Goal: Find specific page/section: Find specific page/section

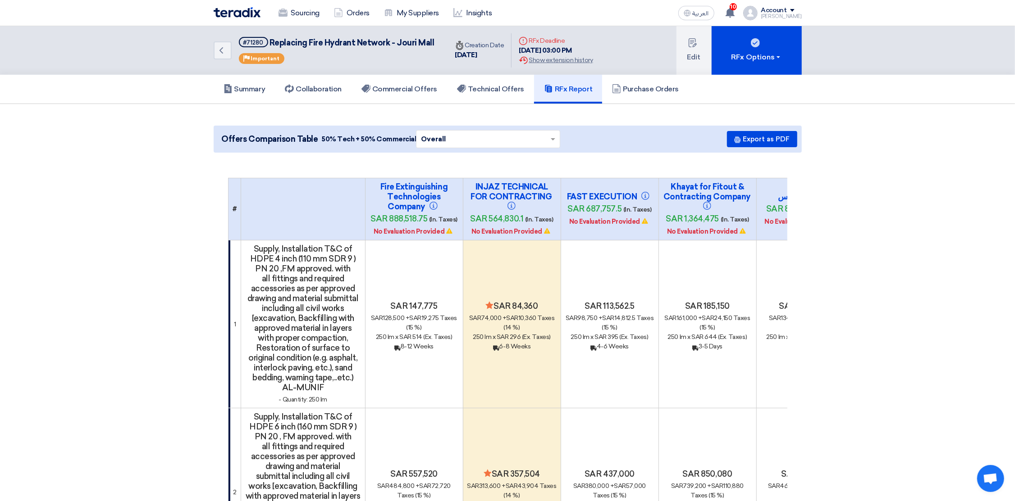
click at [233, 12] on img at bounding box center [237, 12] width 47 height 10
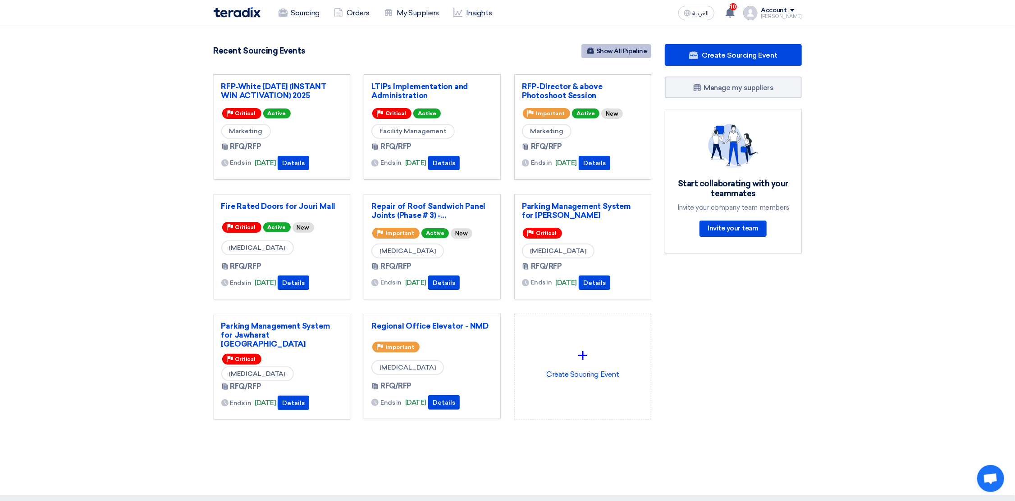
click at [626, 50] on link "Show All Pipeline" at bounding box center [616, 51] width 70 height 14
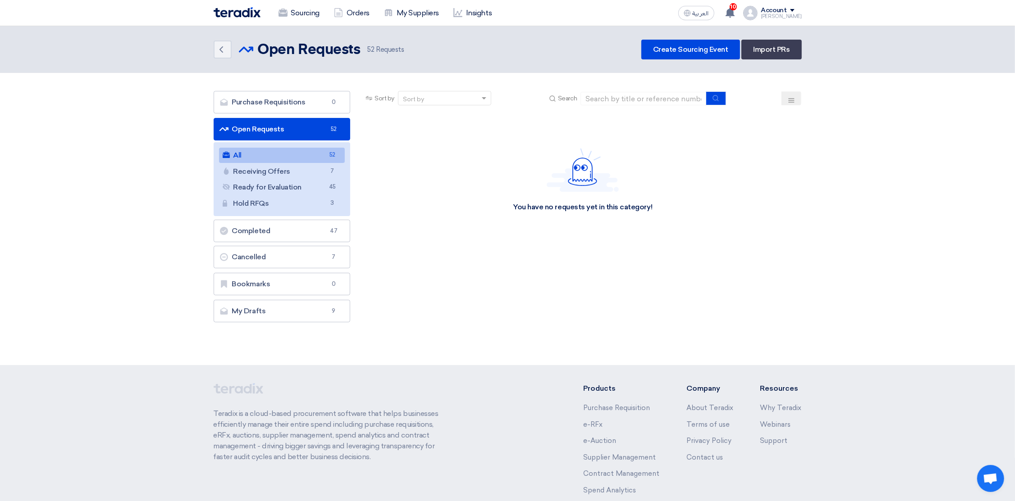
click at [788, 97] on icon at bounding box center [791, 100] width 7 height 7
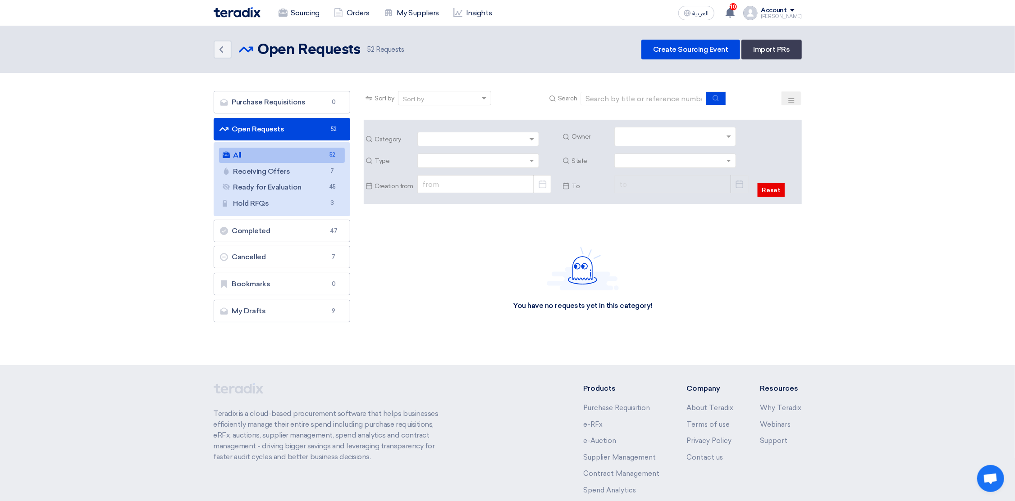
click at [673, 131] on input "text" at bounding box center [676, 137] width 114 height 15
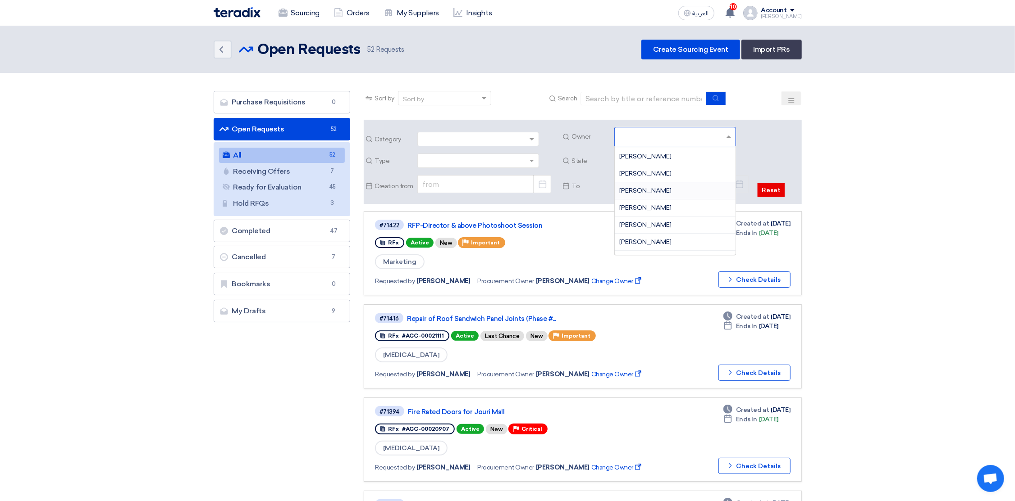
scroll to position [202, 0]
click at [644, 242] on span "[PERSON_NAME]" at bounding box center [645, 244] width 52 height 8
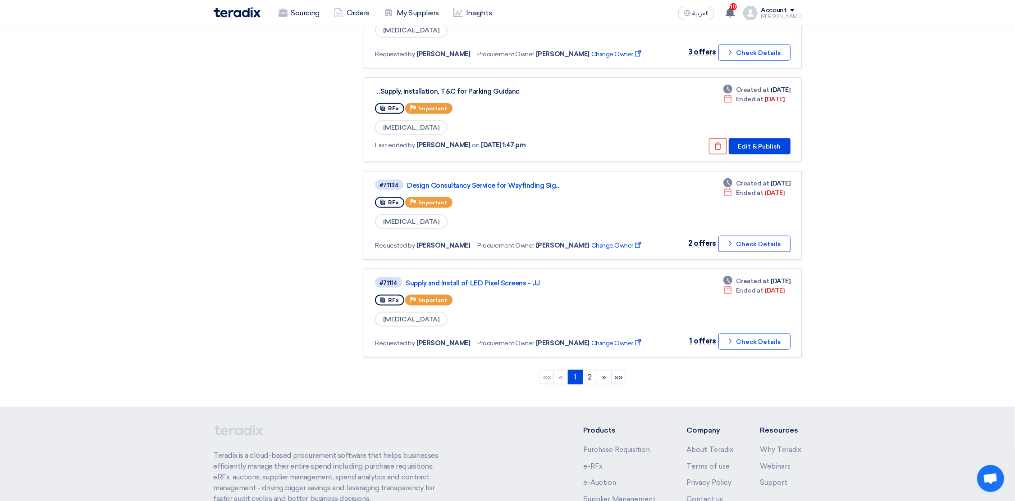
scroll to position [811, 0]
click at [592, 370] on link "2" at bounding box center [589, 377] width 15 height 14
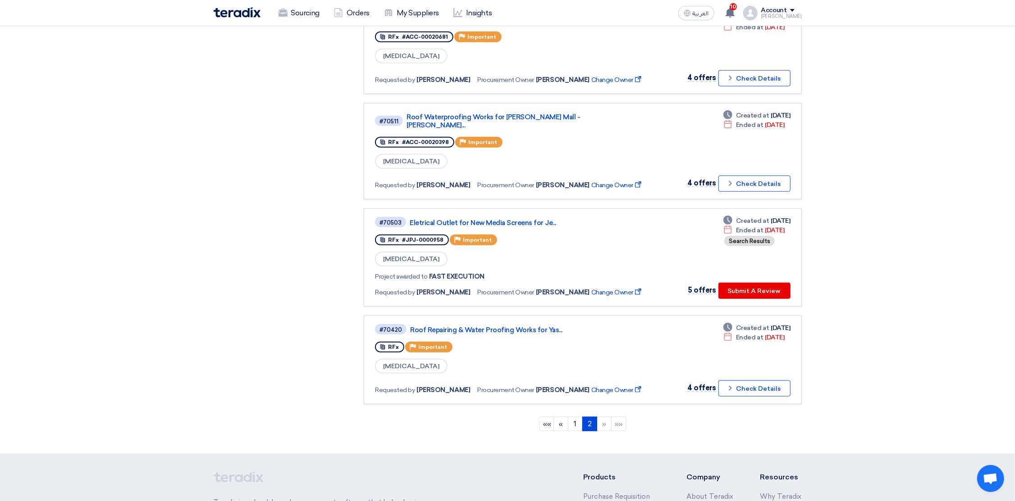
scroll to position [608, 0]
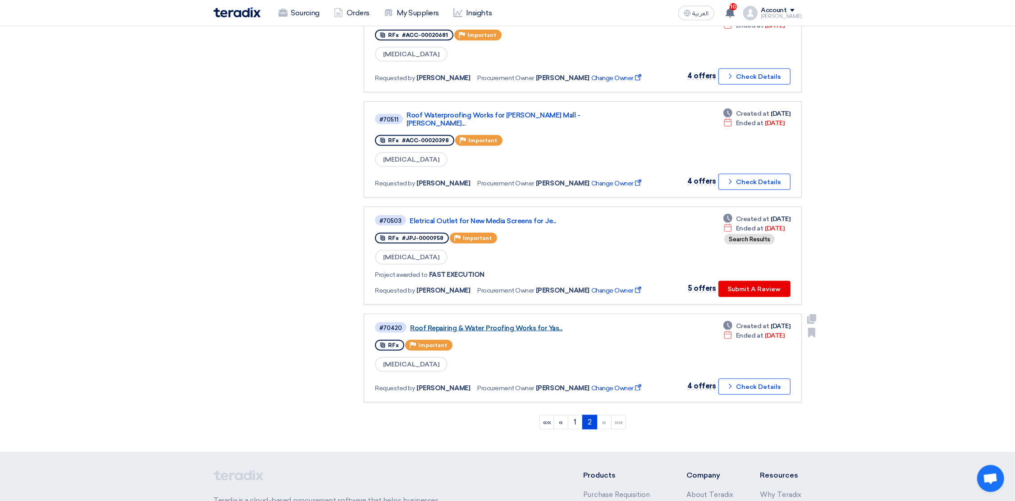
click at [497, 324] on link "Roof Repairing & Water Proofing Works for Yas..." at bounding box center [522, 328] width 225 height 8
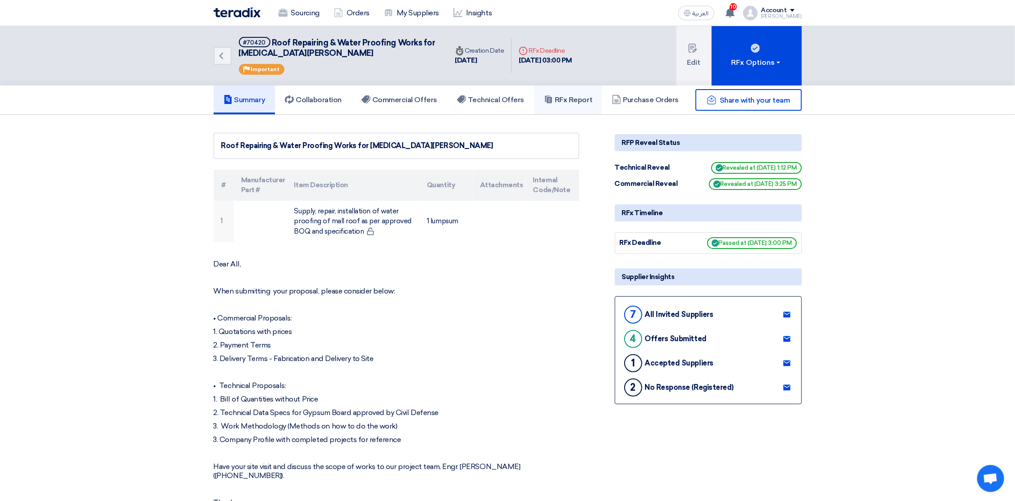
click at [579, 100] on h5 "RFx Report" at bounding box center [568, 100] width 48 height 9
